Goal: Task Accomplishment & Management: Use online tool/utility

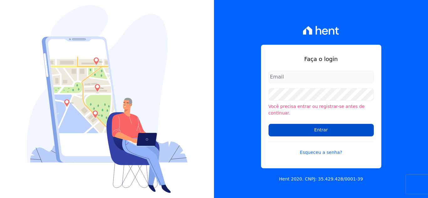
type input "[PERSON_NAME][EMAIL_ADDRESS][DOMAIN_NAME]"
click at [321, 124] on input "Entrar" at bounding box center [320, 130] width 105 height 13
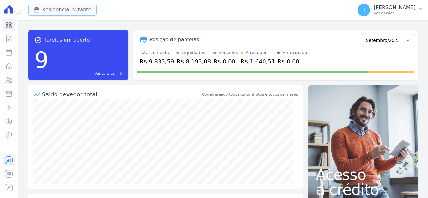
click at [42, 8] on div "button" at bounding box center [37, 10] width 9 height 6
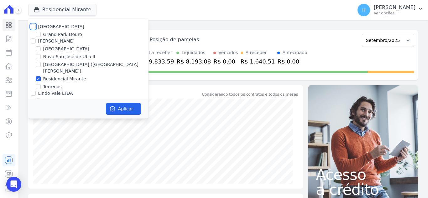
click at [33, 26] on input "Residencial Park" at bounding box center [33, 26] width 5 height 5
checkbox input "true"
click at [29, 41] on div "JG Freitas" at bounding box center [88, 41] width 120 height 7
click at [31, 42] on input "JG Freitas" at bounding box center [33, 41] width 5 height 5
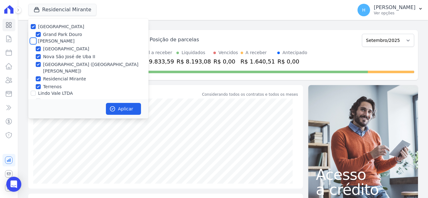
checkbox input "true"
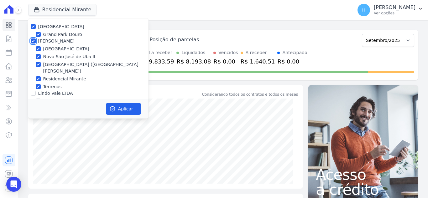
scroll to position [18, 0]
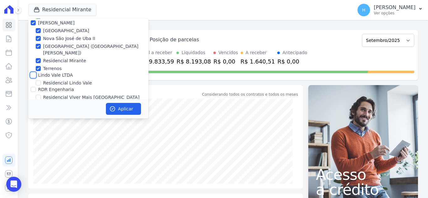
click at [32, 73] on input "Lindo Vale LTDA" at bounding box center [33, 75] width 5 height 5
checkbox input "true"
click at [33, 86] on div at bounding box center [33, 89] width 5 height 6
click at [33, 87] on input "RDR Engenharia" at bounding box center [33, 89] width 5 height 5
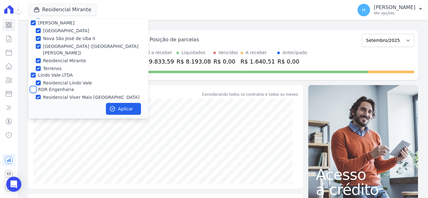
checkbox input "true"
click at [126, 106] on button "Aplicar" at bounding box center [123, 109] width 35 height 12
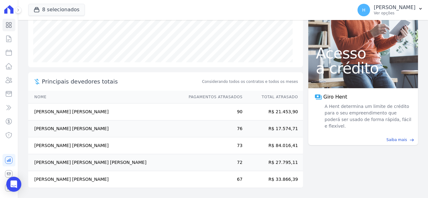
scroll to position [0, 0]
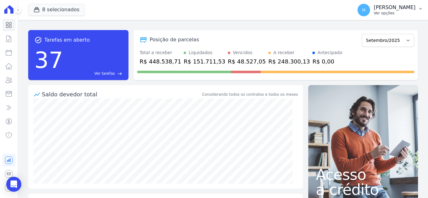
click at [389, 9] on p "Hellen Vilaça" at bounding box center [394, 7] width 42 height 6
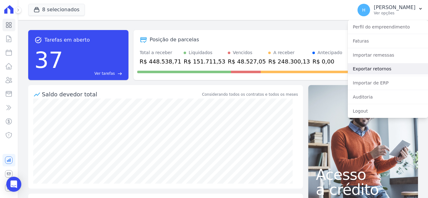
click at [389, 67] on link "Exportar retornos" at bounding box center [388, 68] width 80 height 11
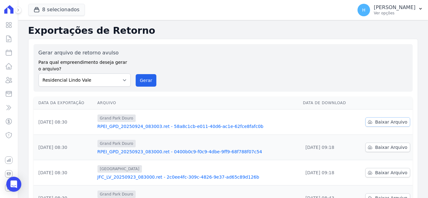
click at [381, 124] on span "Baixar Arquivo" at bounding box center [391, 122] width 32 height 6
